Goal: Transaction & Acquisition: Purchase product/service

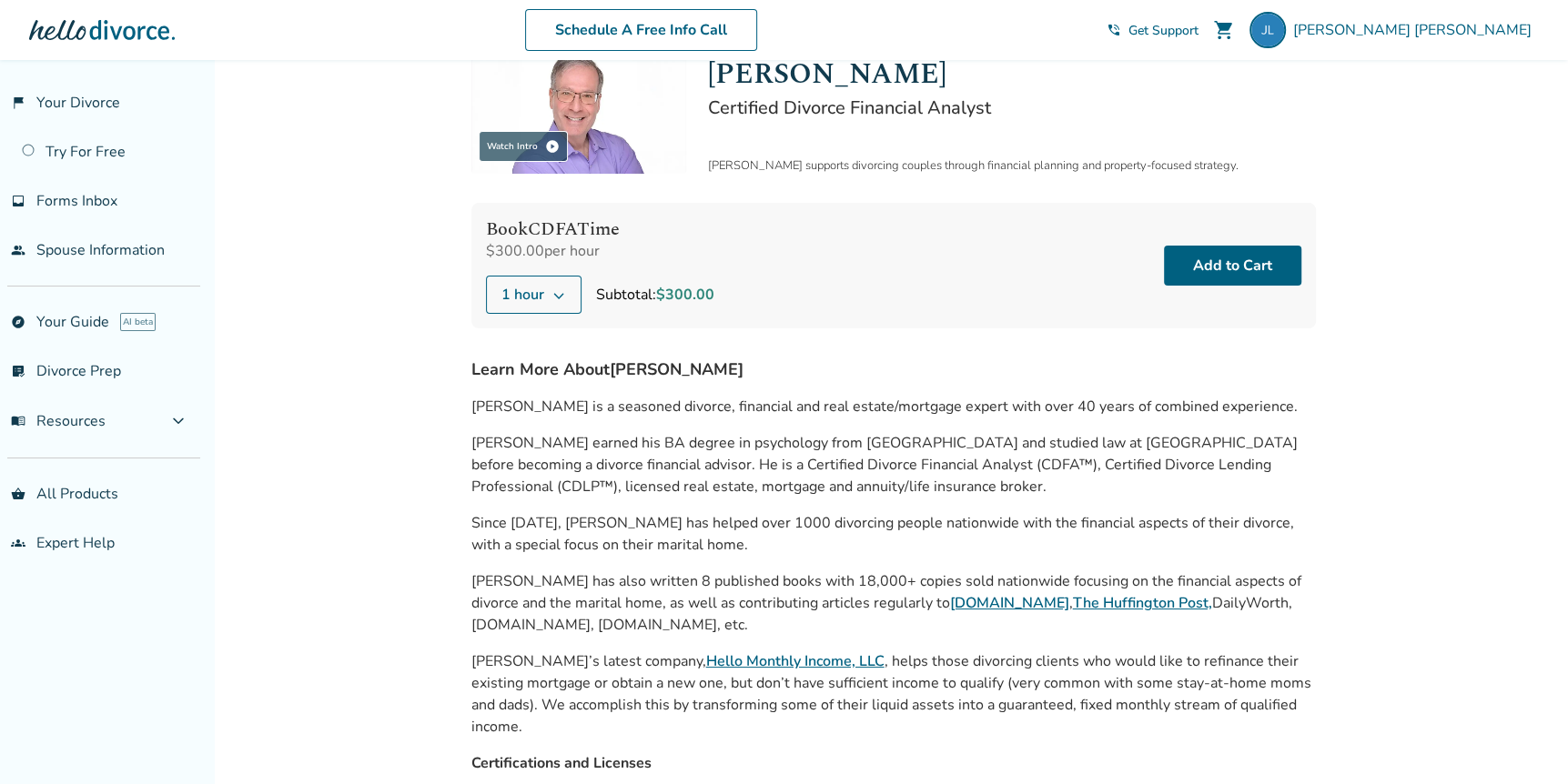
scroll to position [182, 0]
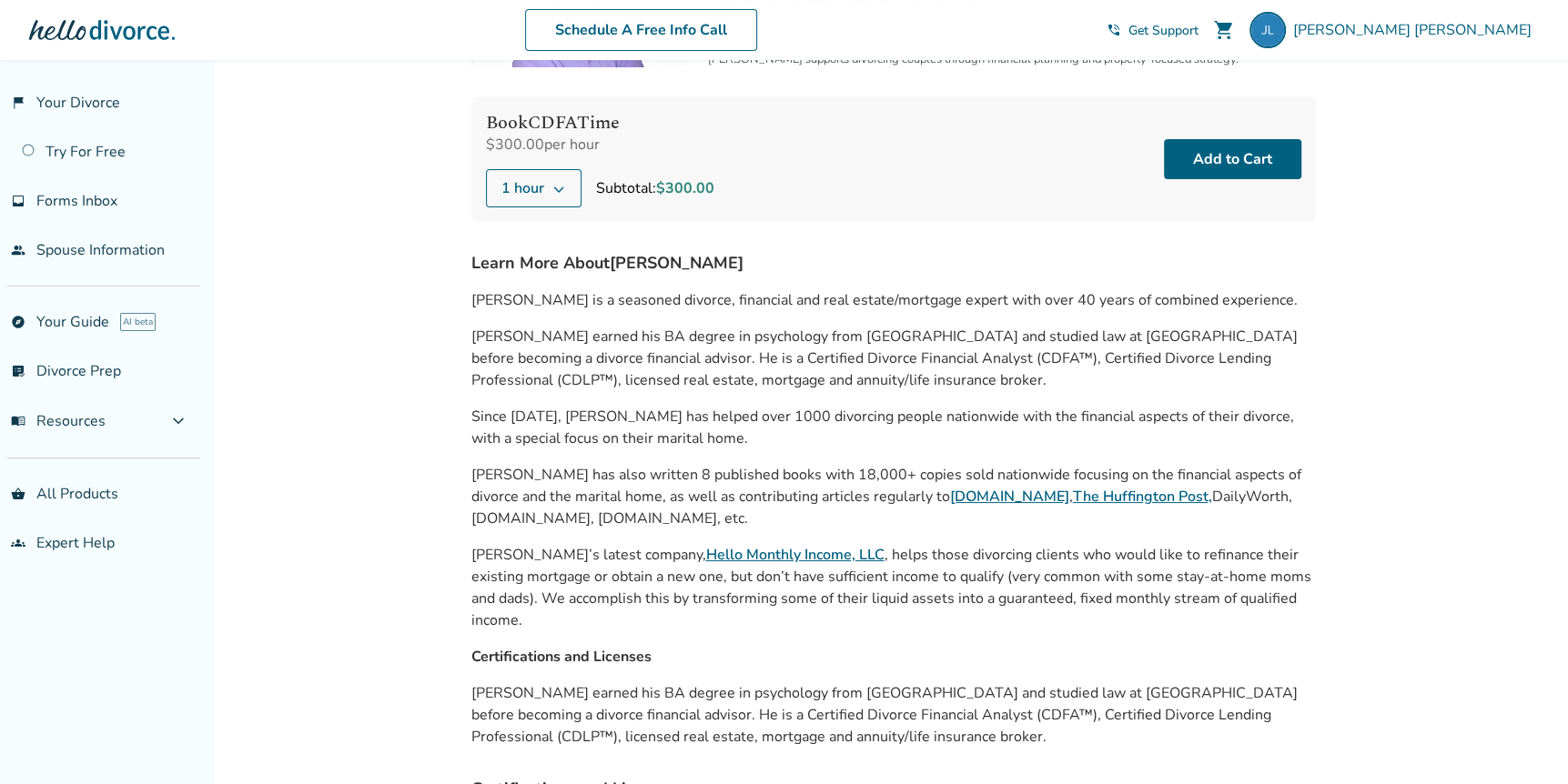
click at [706, 553] on link "Hello Monthly Income, LLC" at bounding box center [795, 555] width 178 height 20
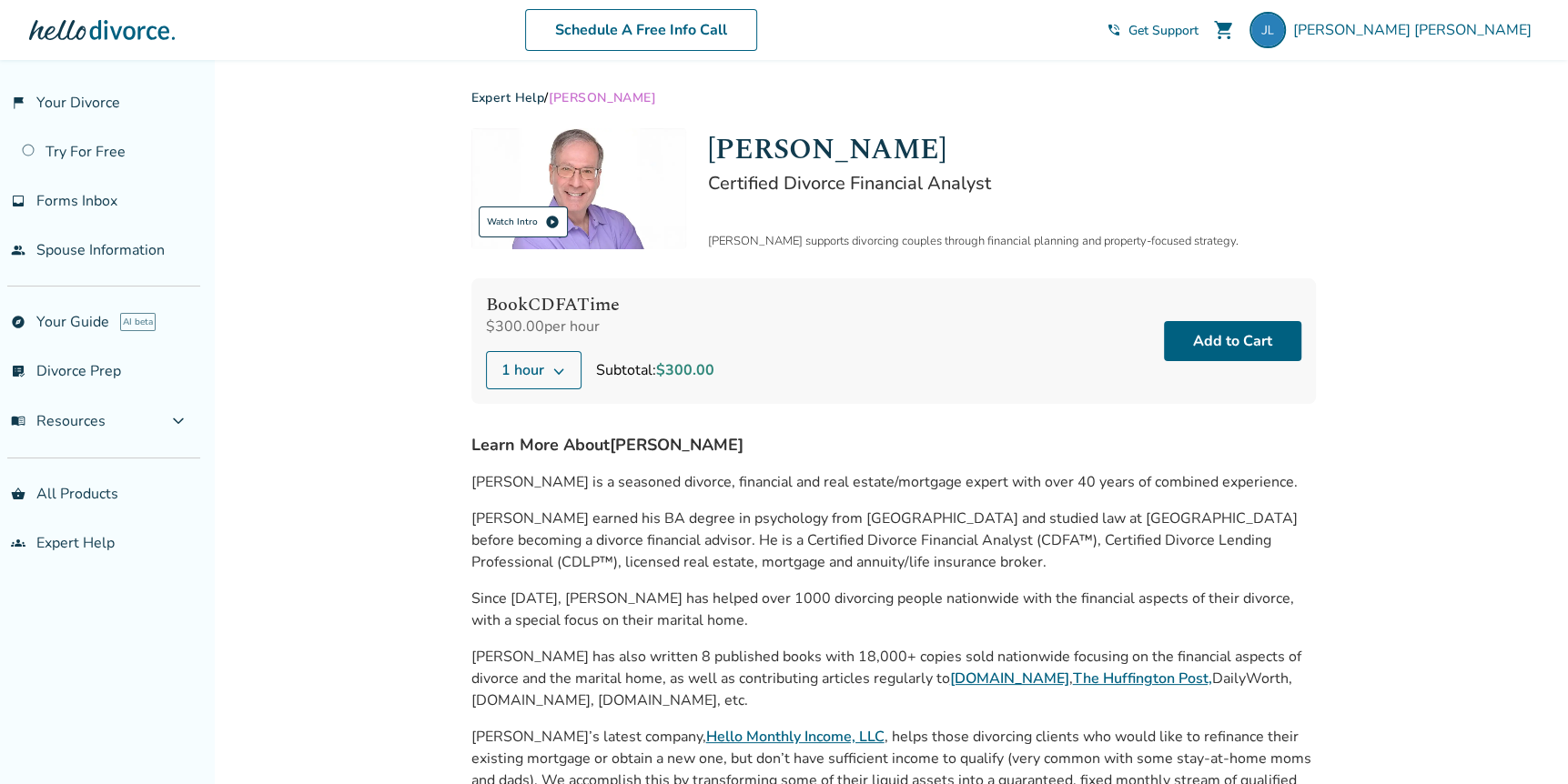
click at [561, 236] on div "Watch Intro play_circle" at bounding box center [523, 221] width 89 height 31
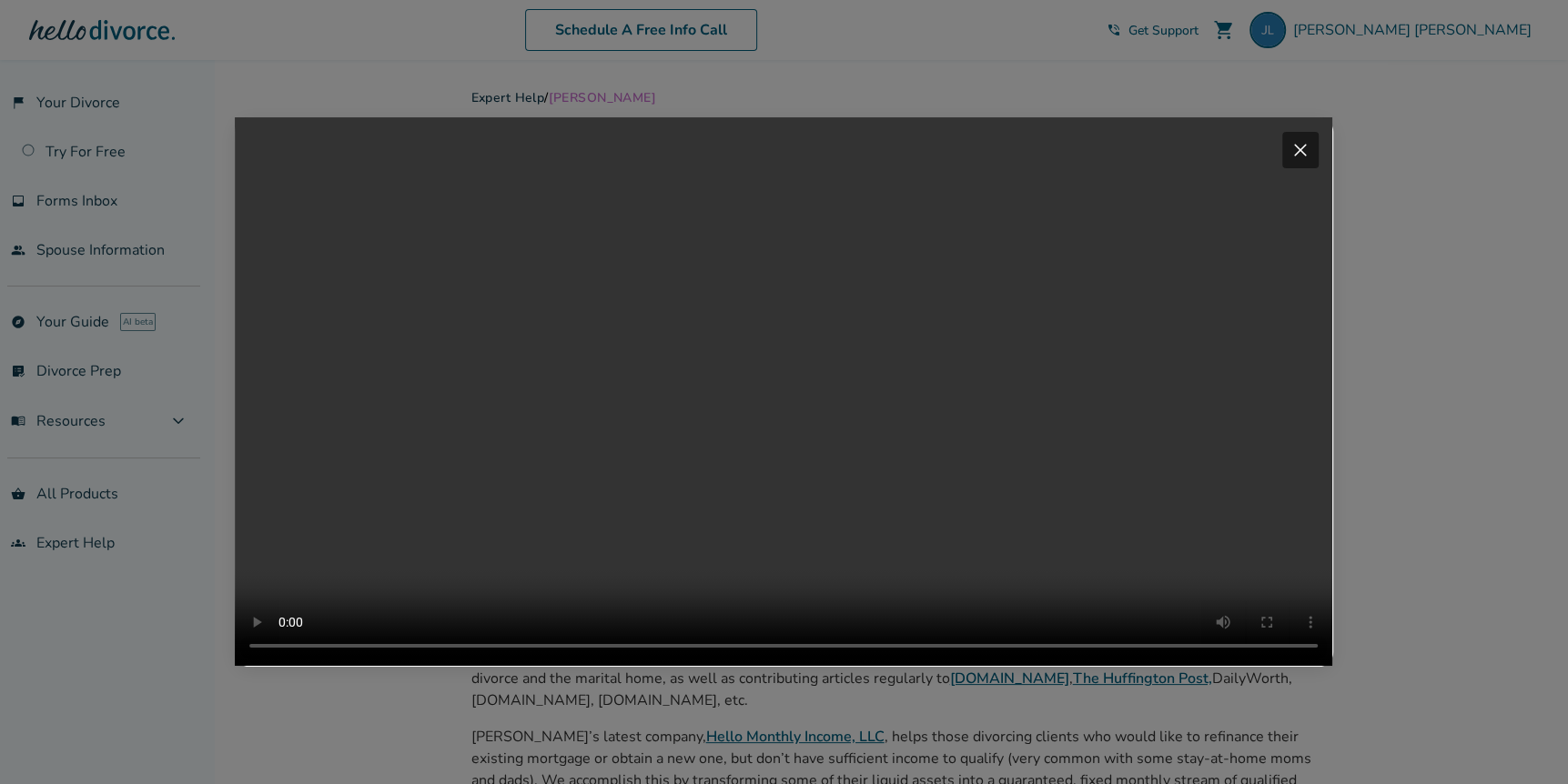
click at [1311, 139] on span "close" at bounding box center [1300, 150] width 22 height 22
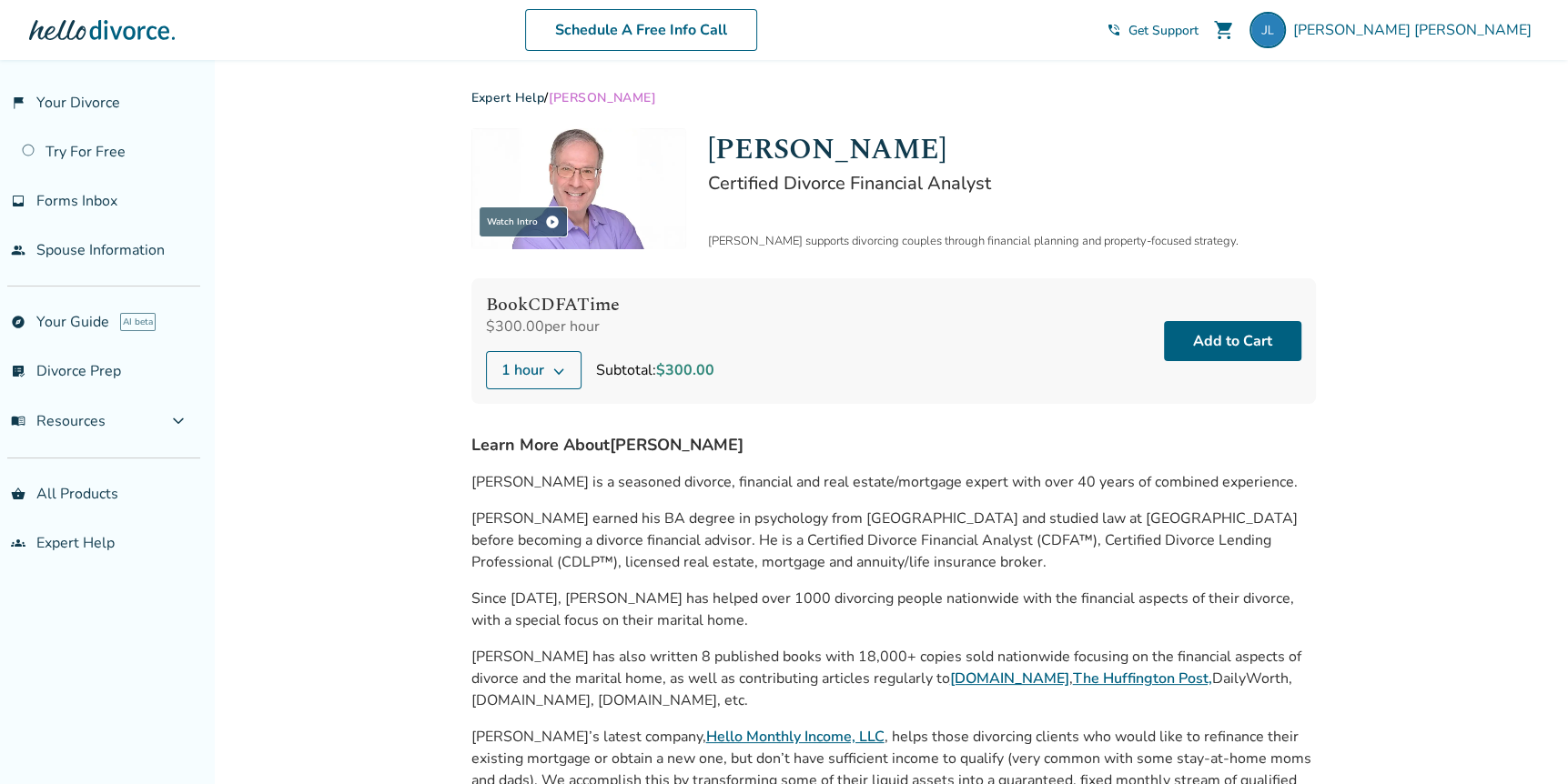
click at [1465, 385] on div "Added to cart Expert Help / Jeff Landers Watch Intro play_circle Jeff Landers C…" at bounding box center [784, 633] width 1568 height 1145
